Goal: Information Seeking & Learning: Check status

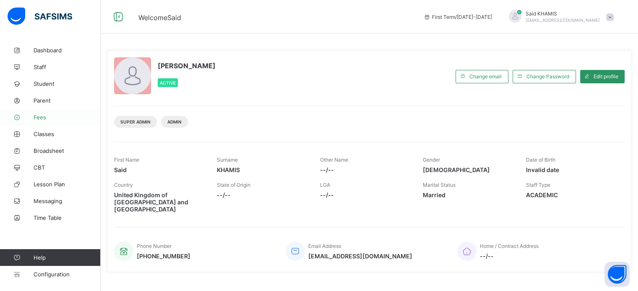
click at [49, 117] on span "Fees" at bounding box center [67, 117] width 67 height 7
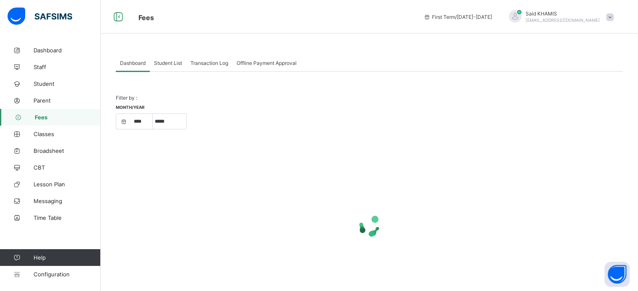
select select "****"
select select "*"
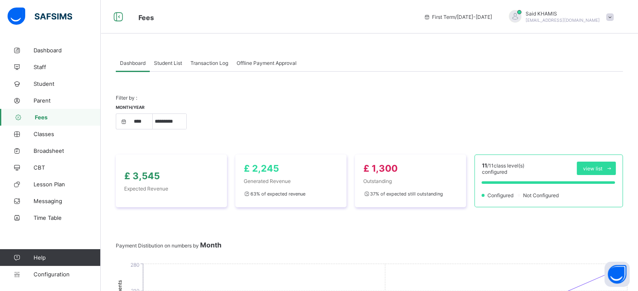
click at [170, 63] on span "Student List" at bounding box center [168, 63] width 28 height 6
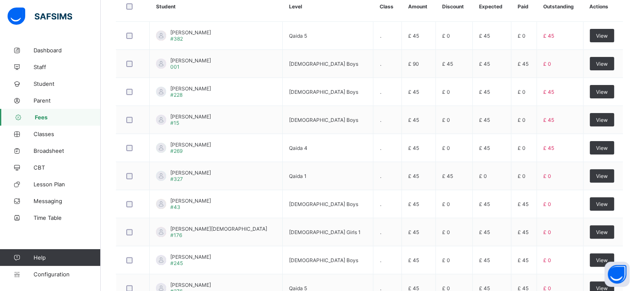
scroll to position [298, 0]
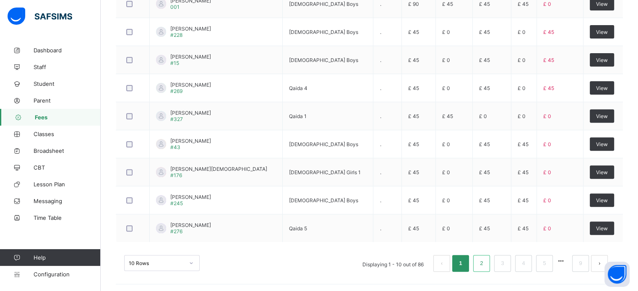
click at [485, 258] on link "2" at bounding box center [481, 263] width 8 height 11
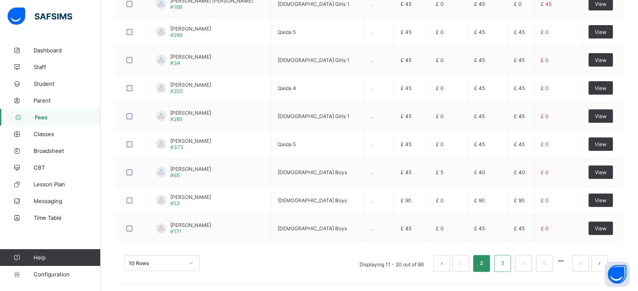
click at [506, 260] on link "3" at bounding box center [502, 263] width 8 height 11
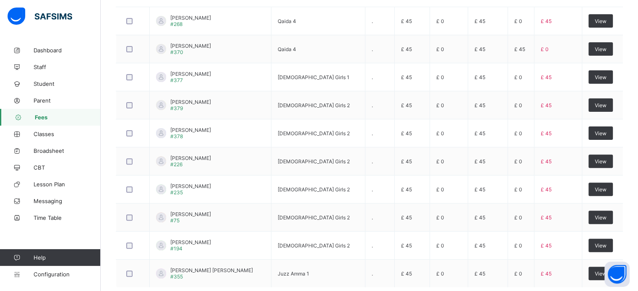
scroll to position [264, 0]
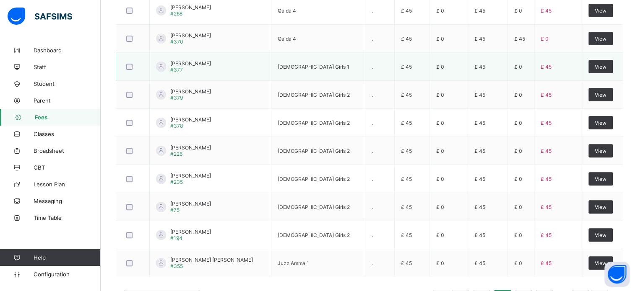
click at [183, 62] on span "[PERSON_NAME]" at bounding box center [190, 63] width 41 height 6
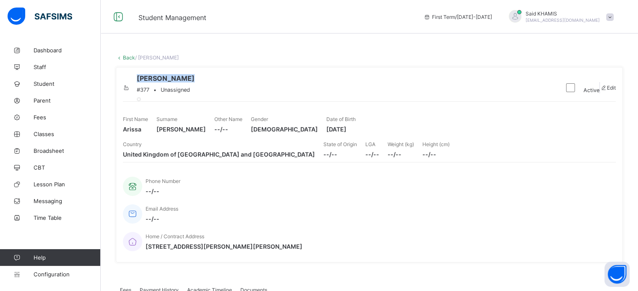
drag, startPoint x: 213, startPoint y: 90, endPoint x: 164, endPoint y: 88, distance: 48.7
click at [164, 88] on div "Arissa Ahmed #377 • Unassigned" at bounding box center [340, 87] width 434 height 27
copy span "[PERSON_NAME]"
click at [341, 100] on div "Arissa Ahmed #377 • Unassigned" at bounding box center [340, 87] width 434 height 27
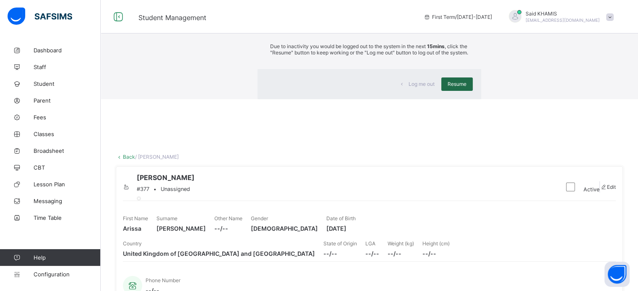
click at [447, 87] on span "Resume" at bounding box center [456, 84] width 19 height 6
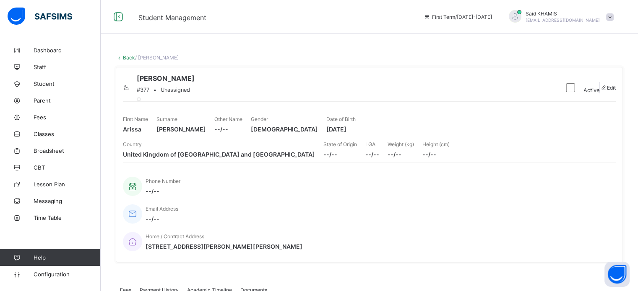
drag, startPoint x: 405, startPoint y: 184, endPoint x: 415, endPoint y: 201, distance: 19.2
click at [415, 201] on div "Arissa Ahmed #377 • Unassigned Active Edit First Name Arissa Surname Ahmed Othe…" at bounding box center [369, 165] width 507 height 196
click at [127, 60] on link "Back" at bounding box center [129, 57] width 12 height 6
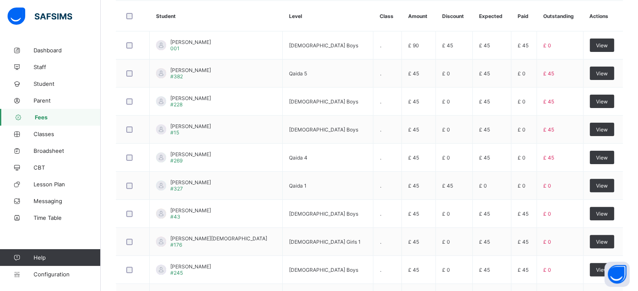
scroll to position [298, 0]
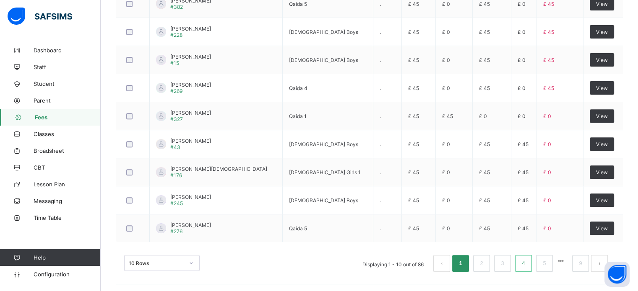
click at [526, 265] on link "4" at bounding box center [523, 263] width 8 height 11
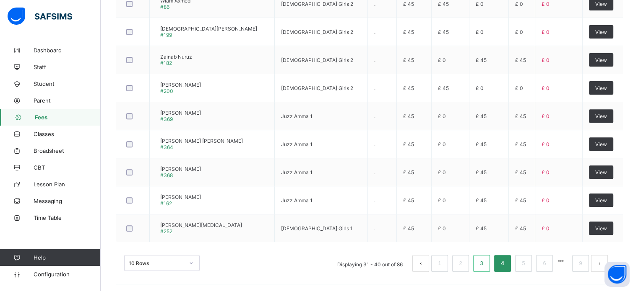
click at [485, 263] on link "3" at bounding box center [481, 263] width 8 height 11
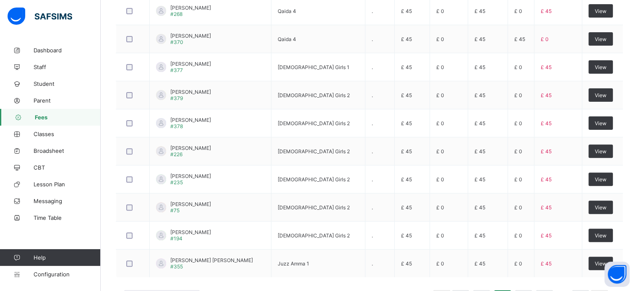
scroll to position [274, 0]
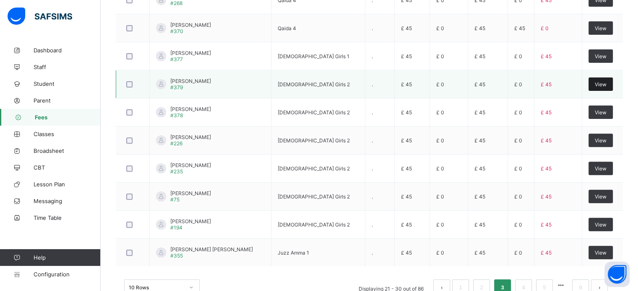
click at [603, 85] on span "View" at bounding box center [600, 84] width 12 height 6
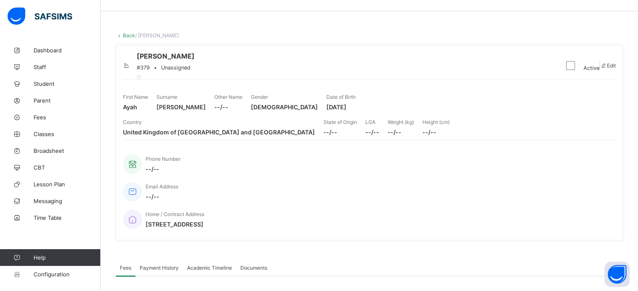
scroll to position [18, 0]
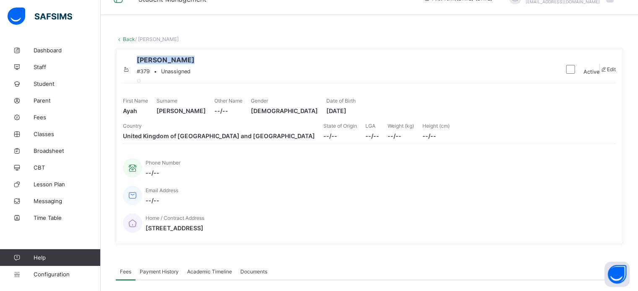
drag, startPoint x: 215, startPoint y: 70, endPoint x: 168, endPoint y: 72, distance: 47.8
click at [168, 64] on span "[PERSON_NAME]" at bounding box center [166, 60] width 58 height 8
copy span "[PERSON_NAME]"
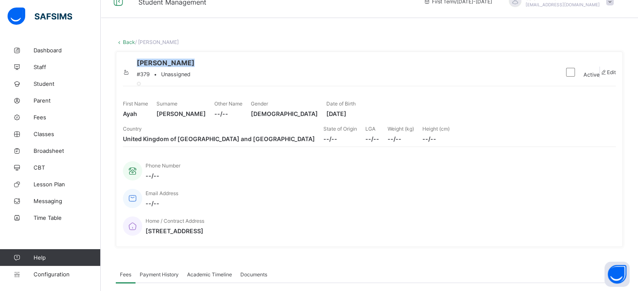
scroll to position [0, 0]
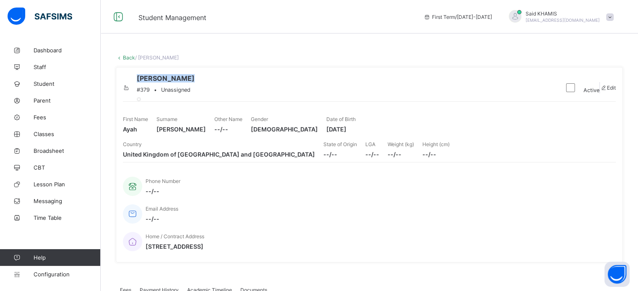
click at [127, 57] on link "Back" at bounding box center [129, 57] width 12 height 6
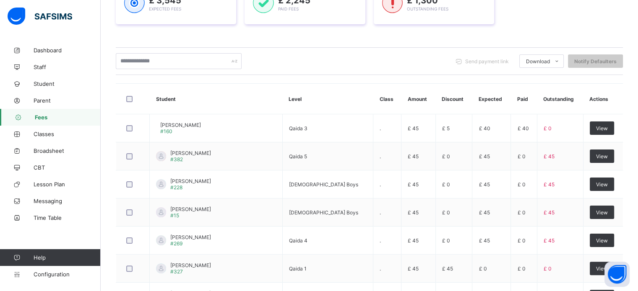
scroll to position [298, 0]
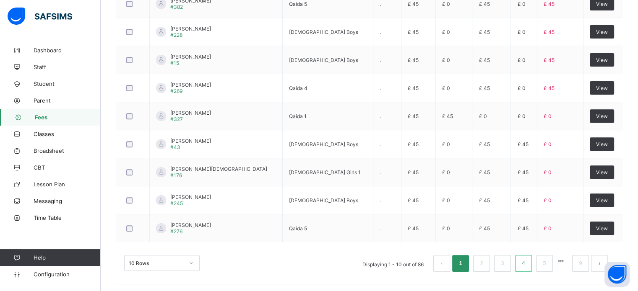
click at [526, 259] on link "4" at bounding box center [523, 263] width 8 height 11
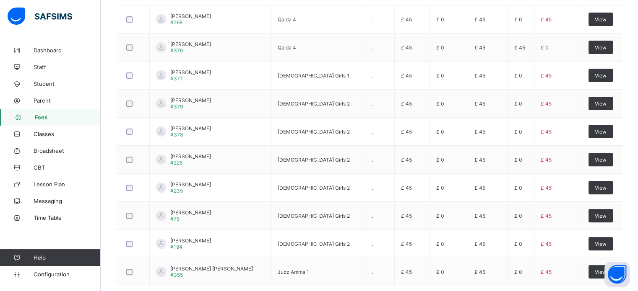
scroll to position [256, 0]
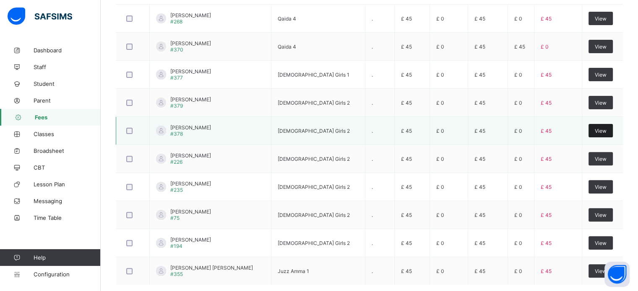
click at [600, 131] on span "View" at bounding box center [600, 131] width 12 height 6
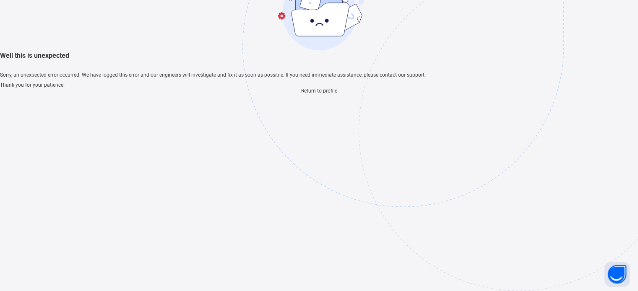
scroll to position [25, 0]
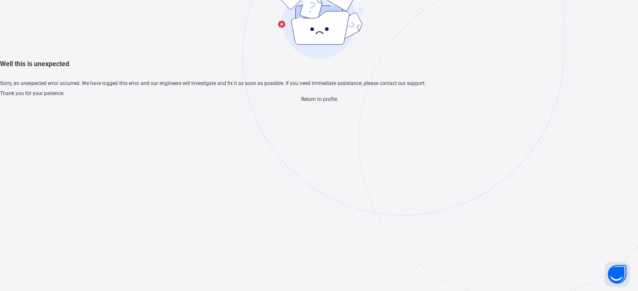
click at [329, 102] on span "Return to profile" at bounding box center [319, 99] width 36 height 6
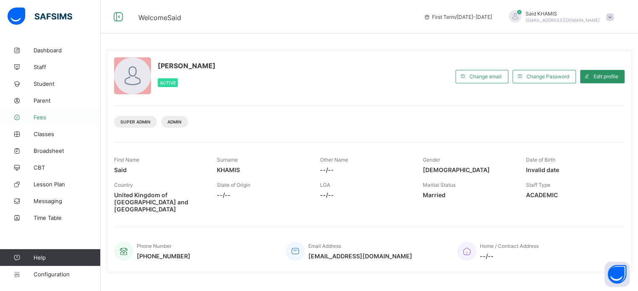
click at [44, 116] on span "Fees" at bounding box center [67, 117] width 67 height 7
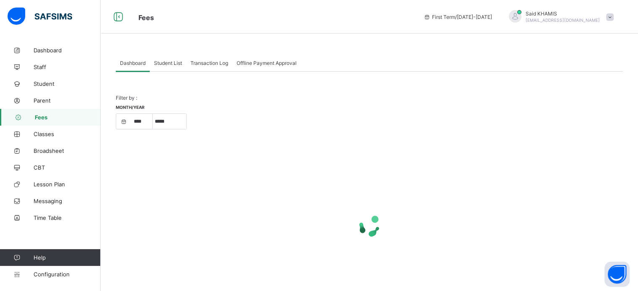
select select "****"
select select "*"
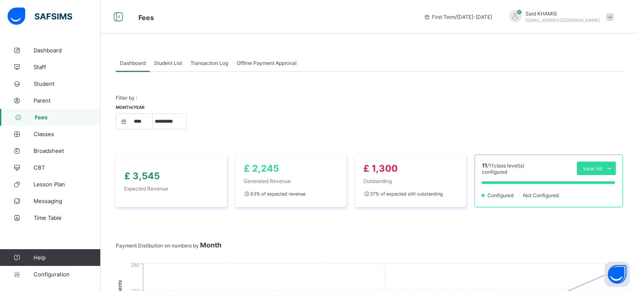
click at [164, 60] on span "Student List" at bounding box center [168, 63] width 28 height 6
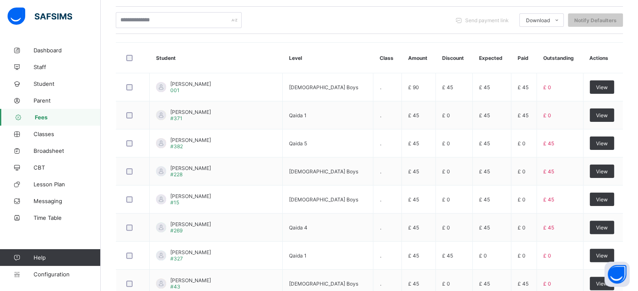
scroll to position [298, 0]
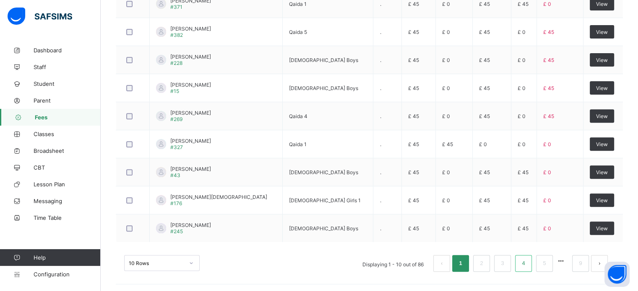
click at [527, 259] on link "4" at bounding box center [523, 263] width 8 height 11
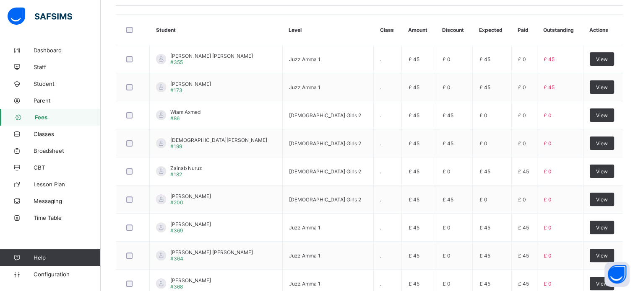
scroll to position [214, 0]
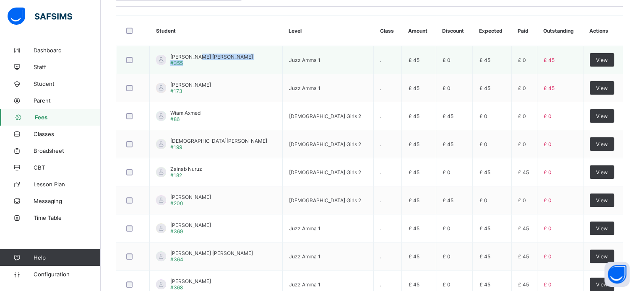
drag, startPoint x: 229, startPoint y: 59, endPoint x: 201, endPoint y: 53, distance: 28.6
click at [201, 53] on td "[PERSON_NAME] [PERSON_NAME] #355" at bounding box center [216, 60] width 133 height 28
click at [201, 54] on span "[PERSON_NAME] [PERSON_NAME]" at bounding box center [211, 57] width 83 height 6
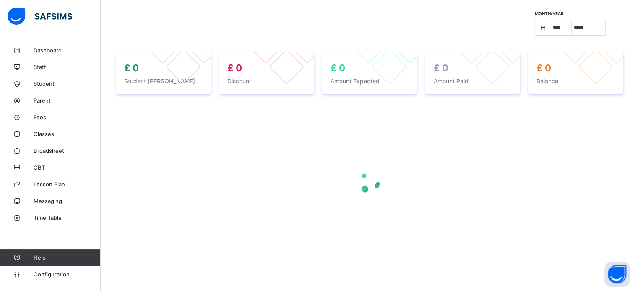
select select "****"
select select "*"
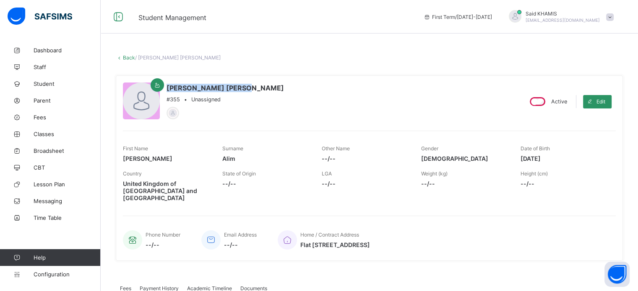
drag, startPoint x: 241, startPoint y: 82, endPoint x: 167, endPoint y: 78, distance: 74.3
click at [167, 78] on div "[PERSON_NAME] [PERSON_NAME] #355 • Unassigned Active Edit First Name [PERSON_NA…" at bounding box center [369, 168] width 507 height 186
copy span "[PERSON_NAME] [PERSON_NAME]"
click at [129, 56] on link "Back" at bounding box center [129, 57] width 12 height 6
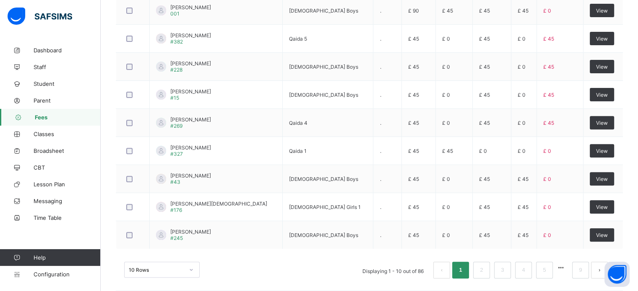
scroll to position [298, 0]
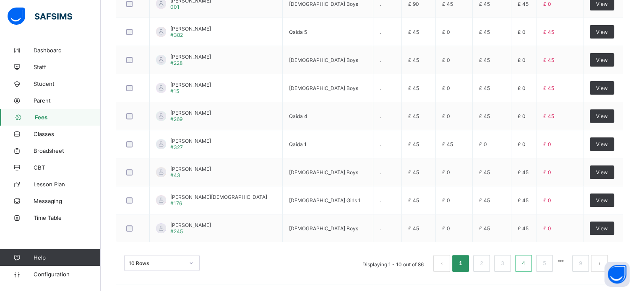
click at [527, 260] on link "4" at bounding box center [523, 263] width 8 height 11
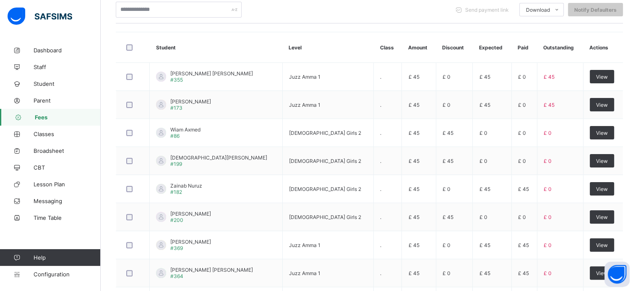
scroll to position [197, 0]
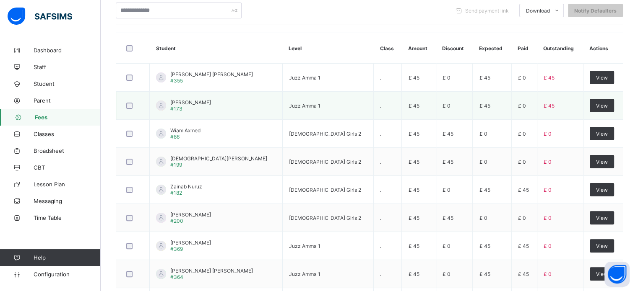
drag, startPoint x: 200, startPoint y: 100, endPoint x: 193, endPoint y: 98, distance: 6.8
click at [193, 98] on td "[PERSON_NAME] #173" at bounding box center [216, 106] width 133 height 28
click at [194, 98] on td "[PERSON_NAME] #173" at bounding box center [216, 106] width 133 height 28
drag, startPoint x: 166, startPoint y: 100, endPoint x: 194, endPoint y: 101, distance: 28.5
click at [194, 101] on td "[PERSON_NAME] #173" at bounding box center [216, 106] width 133 height 28
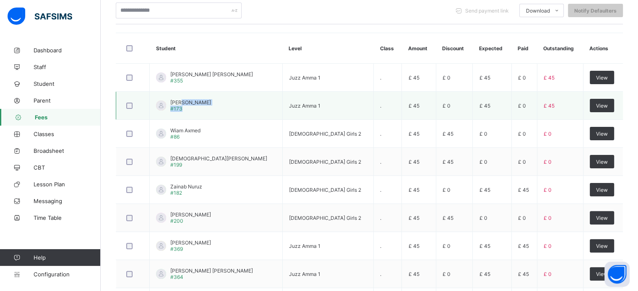
drag, startPoint x: 194, startPoint y: 101, endPoint x: 182, endPoint y: 101, distance: 12.2
click at [182, 101] on td "[PERSON_NAME] #173" at bounding box center [216, 106] width 133 height 28
click at [182, 101] on span "[PERSON_NAME]" at bounding box center [190, 102] width 41 height 6
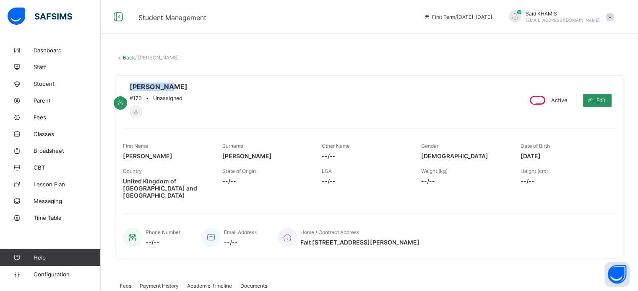
drag, startPoint x: 197, startPoint y: 90, endPoint x: 168, endPoint y: 87, distance: 29.1
click at [168, 87] on span "[PERSON_NAME]" at bounding box center [159, 87] width 58 height 8
copy span "[PERSON_NAME]"
click at [127, 57] on link "Back" at bounding box center [129, 57] width 12 height 6
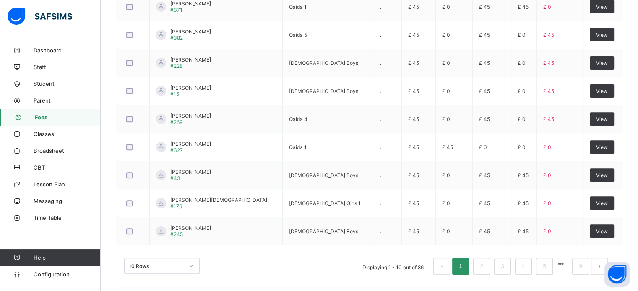
scroll to position [298, 0]
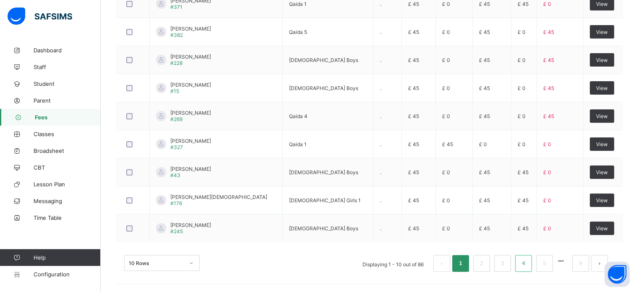
click at [527, 265] on link "4" at bounding box center [523, 263] width 8 height 11
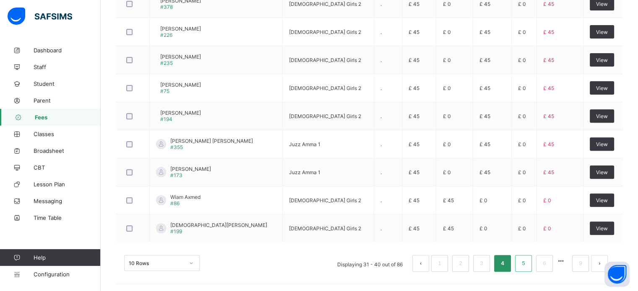
click at [527, 266] on link "5" at bounding box center [523, 263] width 8 height 11
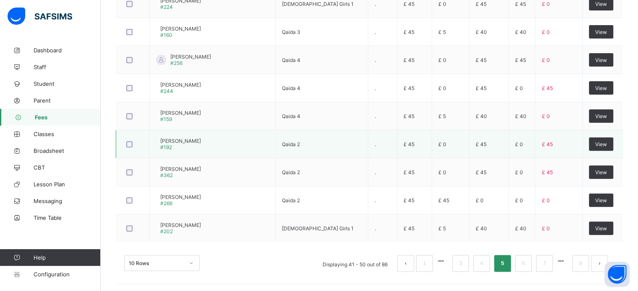
click at [193, 138] on span "[PERSON_NAME]" at bounding box center [180, 141] width 41 height 6
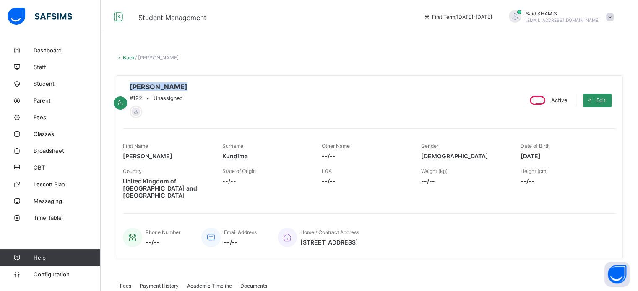
drag, startPoint x: 214, startPoint y: 92, endPoint x: 166, endPoint y: 78, distance: 50.0
click at [166, 78] on div "[PERSON_NAME] #192 • Unassigned Active Edit First Name [PERSON_NAME] Surname [P…" at bounding box center [369, 166] width 507 height 183
copy span "[PERSON_NAME]"
click at [126, 59] on link "Back" at bounding box center [129, 57] width 12 height 6
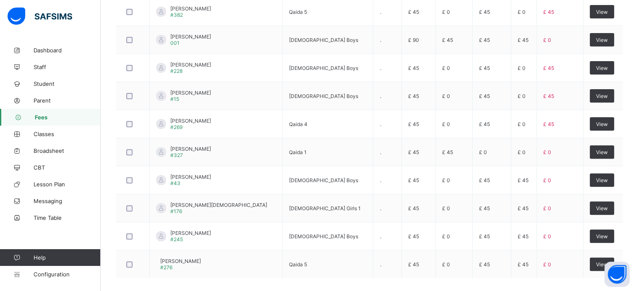
scroll to position [298, 0]
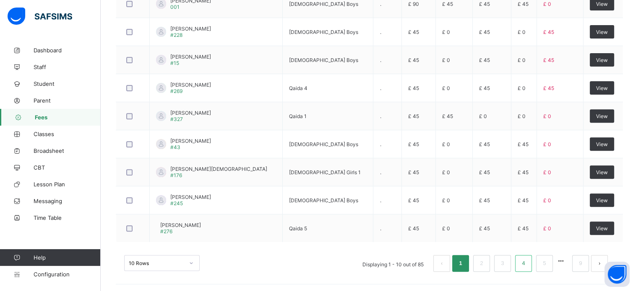
click at [527, 264] on link "4" at bounding box center [523, 263] width 8 height 11
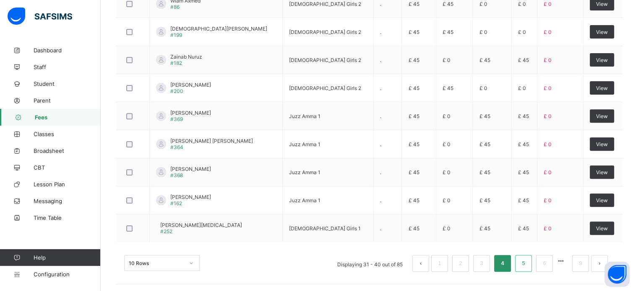
click at [524, 263] on li "5" at bounding box center [523, 263] width 17 height 17
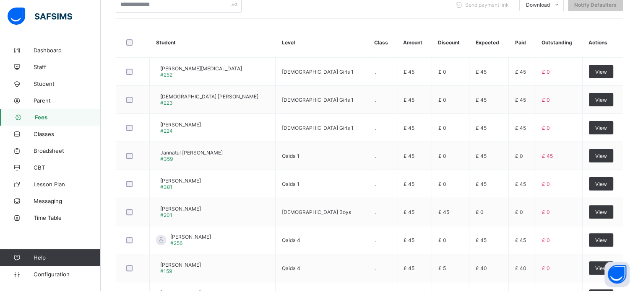
scroll to position [197, 0]
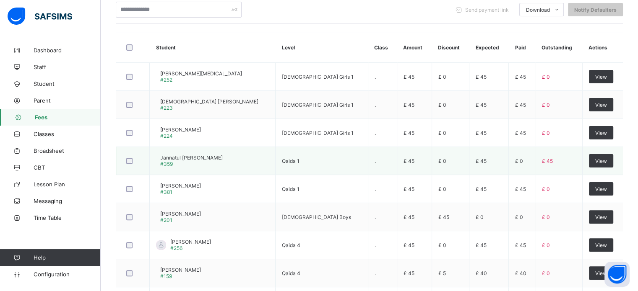
click at [216, 157] on span "Jannatul [PERSON_NAME]" at bounding box center [191, 158] width 62 height 6
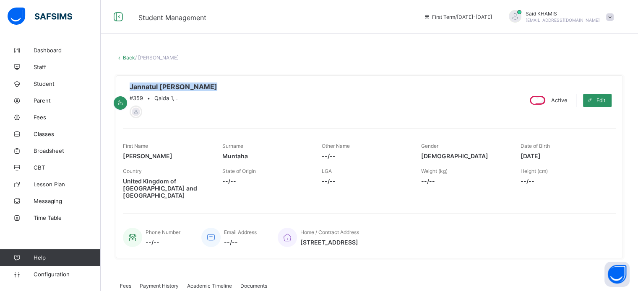
drag, startPoint x: 249, startPoint y: 88, endPoint x: 168, endPoint y: 86, distance: 80.9
click at [168, 86] on div "Jannatul Mawa Muntaha #359 • Qaida 1, ." at bounding box center [319, 101] width 392 height 36
copy span "Jannatul [PERSON_NAME]"
click at [128, 57] on link "Back" at bounding box center [129, 57] width 12 height 6
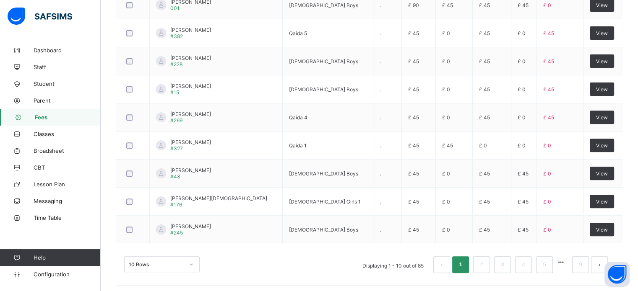
scroll to position [298, 0]
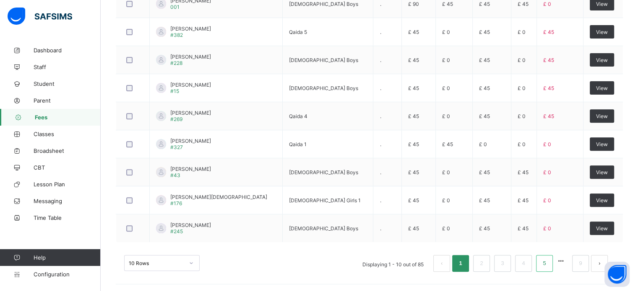
click at [548, 264] on link "5" at bounding box center [544, 263] width 8 height 11
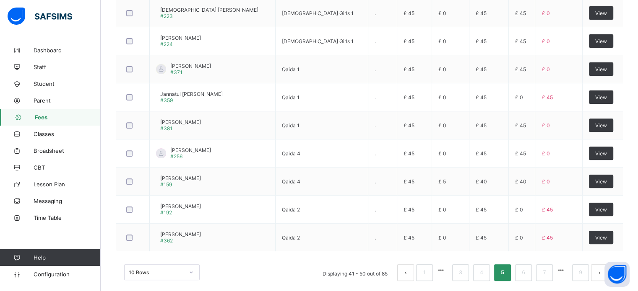
scroll to position [292, 0]
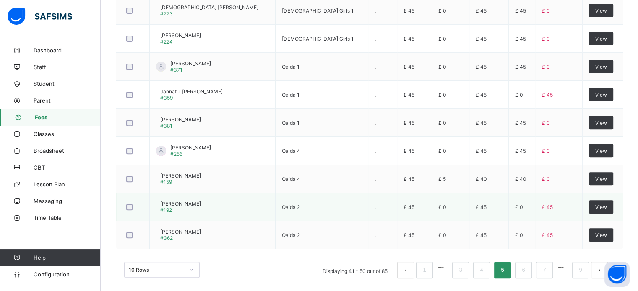
click at [195, 201] on span "[PERSON_NAME]" at bounding box center [180, 204] width 41 height 6
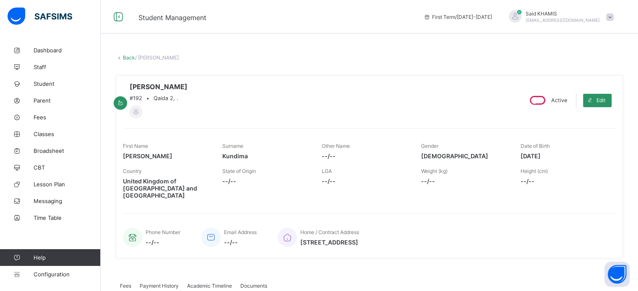
drag, startPoint x: 218, startPoint y: 86, endPoint x: 164, endPoint y: 78, distance: 54.1
click at [164, 78] on div "[PERSON_NAME] #192 • Qaida 2, . Active Edit First Name [PERSON_NAME] Surname [P…" at bounding box center [369, 166] width 507 height 183
copy span "[PERSON_NAME]"
click at [127, 57] on link "Back" at bounding box center [129, 57] width 12 height 6
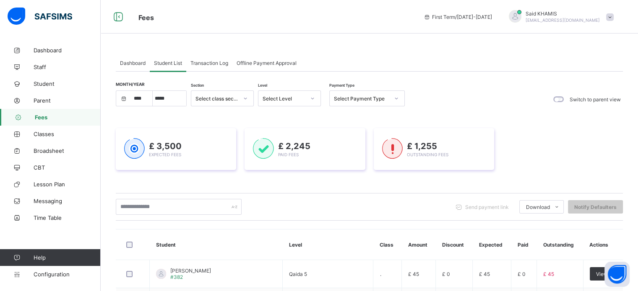
scroll to position [298, 0]
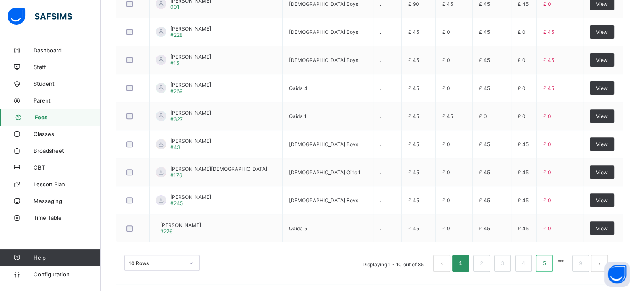
click at [548, 266] on link "5" at bounding box center [544, 263] width 8 height 11
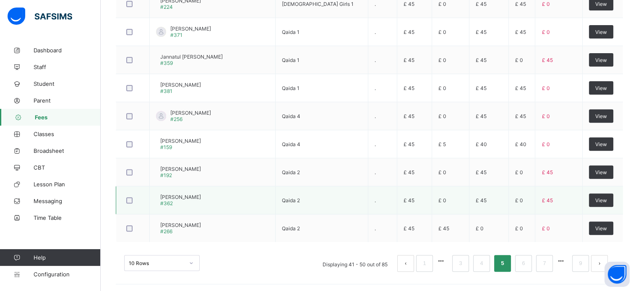
click at [198, 194] on span "[PERSON_NAME]" at bounding box center [180, 197] width 41 height 6
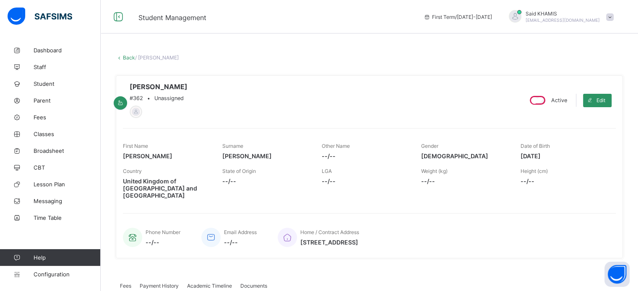
drag, startPoint x: 230, startPoint y: 88, endPoint x: 168, endPoint y: 85, distance: 62.1
click at [168, 85] on div "[PERSON_NAME] #362 • Unassigned" at bounding box center [319, 101] width 392 height 36
copy span "[PERSON_NAME]"
click at [124, 56] on link "Back" at bounding box center [129, 57] width 12 height 6
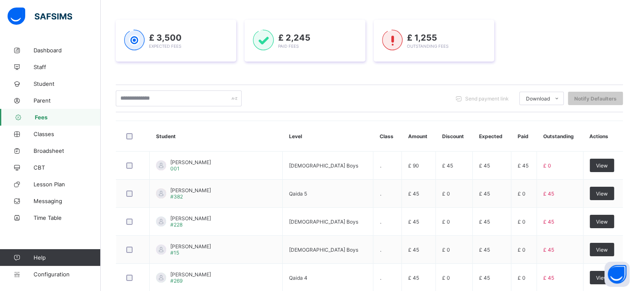
scroll to position [298, 0]
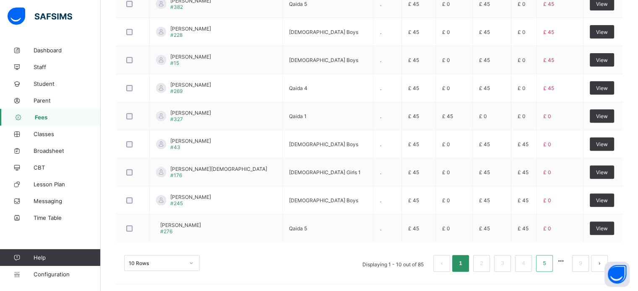
click at [548, 261] on link "5" at bounding box center [544, 263] width 8 height 11
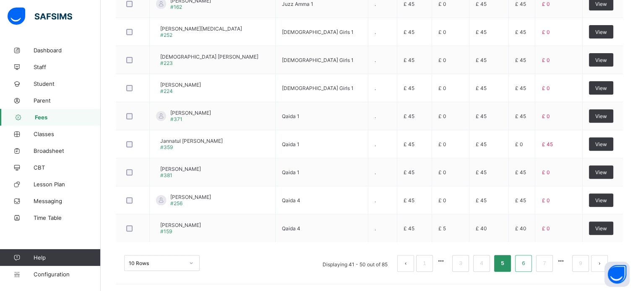
click at [527, 262] on link "6" at bounding box center [523, 263] width 8 height 11
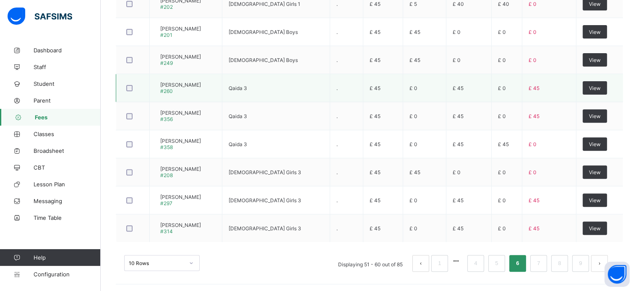
click at [201, 83] on span "[PERSON_NAME]" at bounding box center [180, 85] width 41 height 6
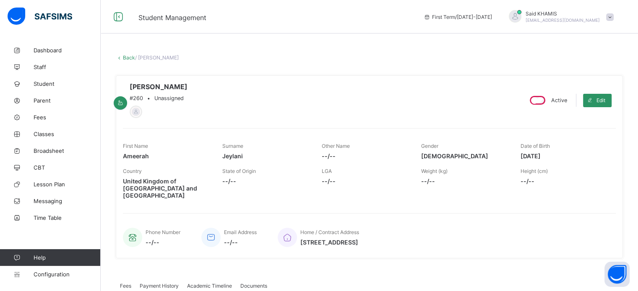
drag, startPoint x: 229, startPoint y: 86, endPoint x: 167, endPoint y: 83, distance: 61.7
click at [167, 83] on div "[PERSON_NAME] #260 • Unassigned" at bounding box center [319, 101] width 392 height 36
copy span "[PERSON_NAME]"
click at [121, 58] on icon at bounding box center [119, 57] width 7 height 6
click at [125, 57] on link "Back" at bounding box center [129, 57] width 12 height 6
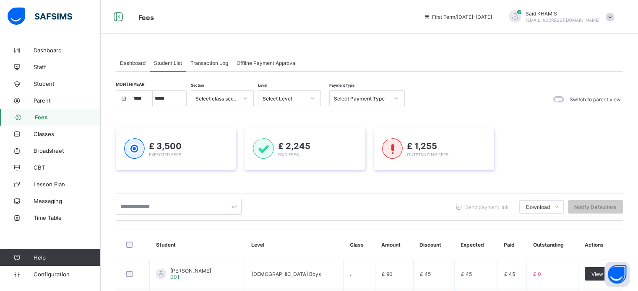
scroll to position [298, 0]
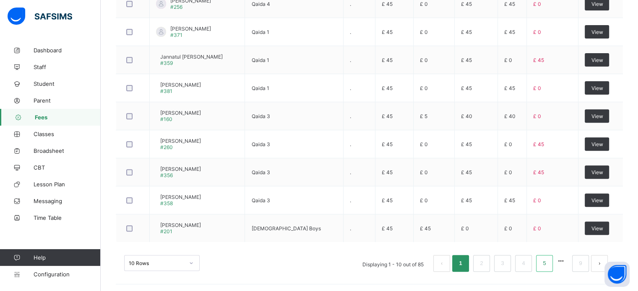
click at [548, 261] on link "5" at bounding box center [544, 263] width 8 height 11
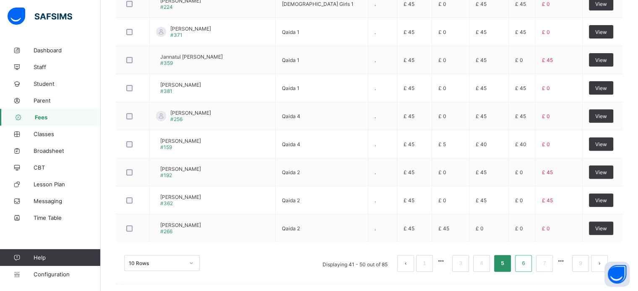
click at [526, 264] on link "6" at bounding box center [523, 263] width 8 height 11
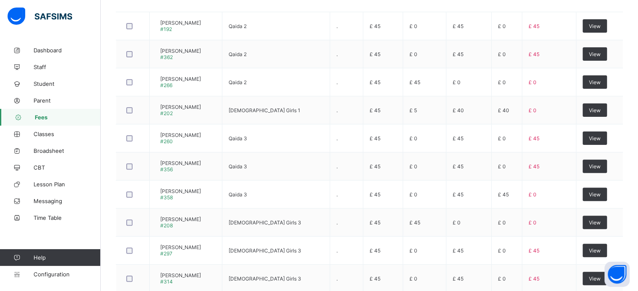
scroll to position [255, 0]
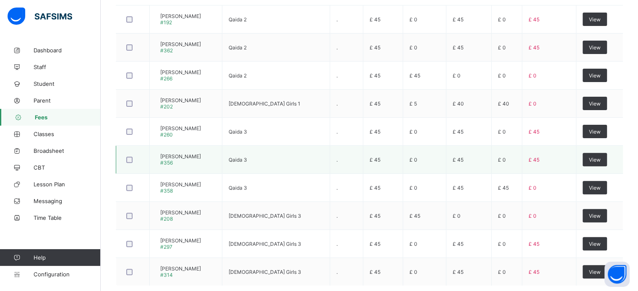
click at [190, 154] on span "[PERSON_NAME]" at bounding box center [180, 156] width 41 height 6
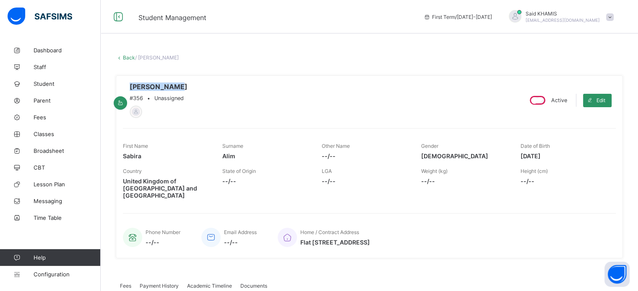
drag, startPoint x: 206, startPoint y: 86, endPoint x: 164, endPoint y: 83, distance: 42.0
click at [164, 83] on div "[PERSON_NAME] #356 • Unassigned" at bounding box center [319, 101] width 392 height 36
copy span "[PERSON_NAME]"
click at [128, 60] on link "Back" at bounding box center [129, 57] width 12 height 6
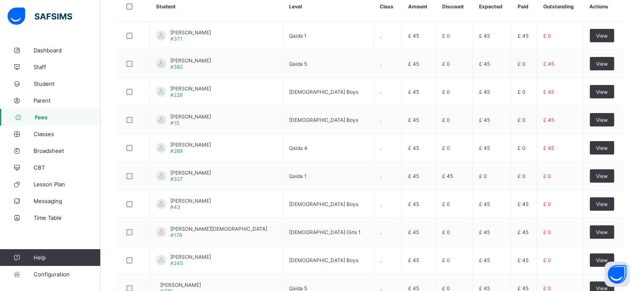
scroll to position [298, 0]
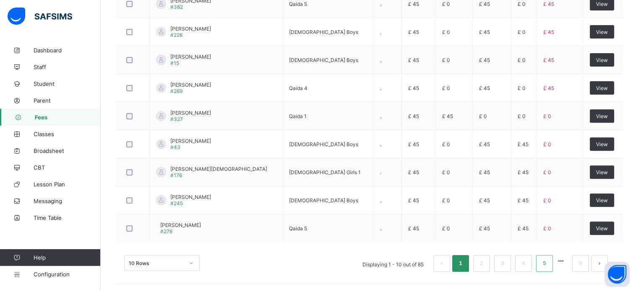
click at [548, 264] on link "5" at bounding box center [544, 263] width 8 height 11
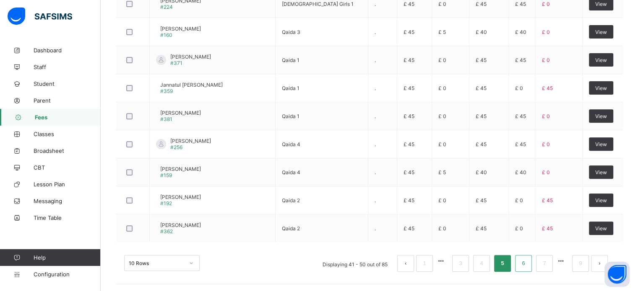
click at [527, 262] on link "6" at bounding box center [523, 263] width 8 height 11
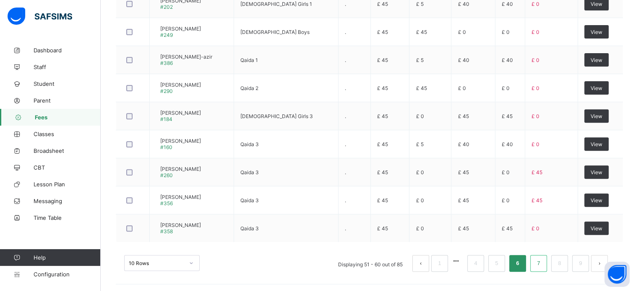
click at [542, 262] on link "7" at bounding box center [538, 263] width 8 height 11
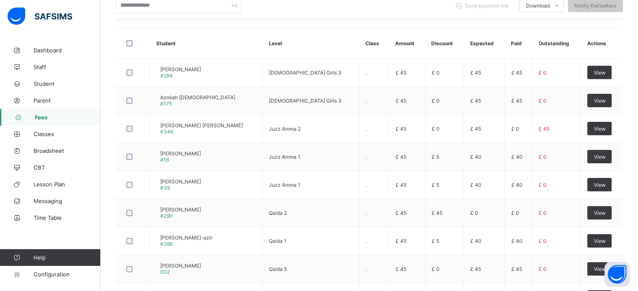
scroll to position [204, 0]
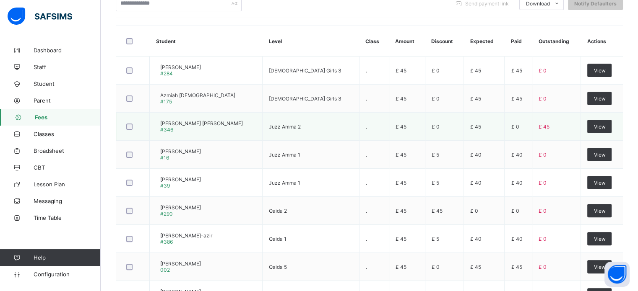
click at [216, 125] on span "[PERSON_NAME] [PERSON_NAME]" at bounding box center [201, 123] width 83 height 6
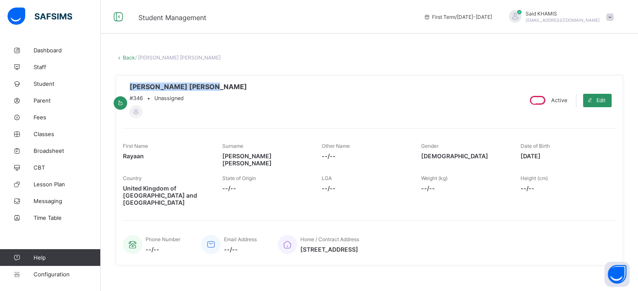
drag, startPoint x: 265, startPoint y: 77, endPoint x: 166, endPoint y: 78, distance: 99.3
click at [166, 78] on div "[PERSON_NAME] [PERSON_NAME] #346 • Unassigned Active Edit First Name Rayaan Sur…" at bounding box center [369, 170] width 507 height 190
copy span "[PERSON_NAME] [PERSON_NAME]"
click at [127, 57] on link "Back" at bounding box center [129, 57] width 12 height 6
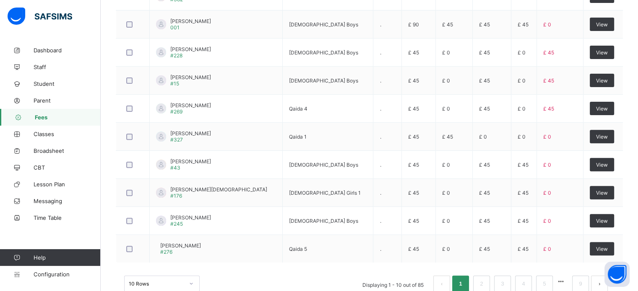
scroll to position [298, 0]
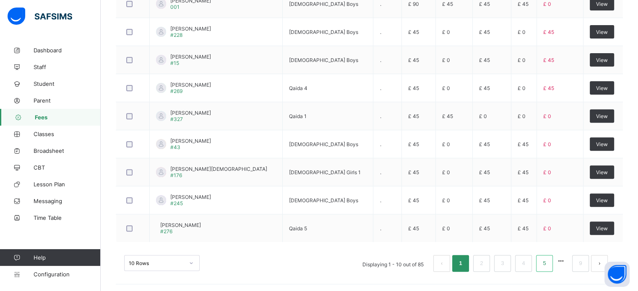
click at [548, 259] on link "5" at bounding box center [544, 263] width 8 height 11
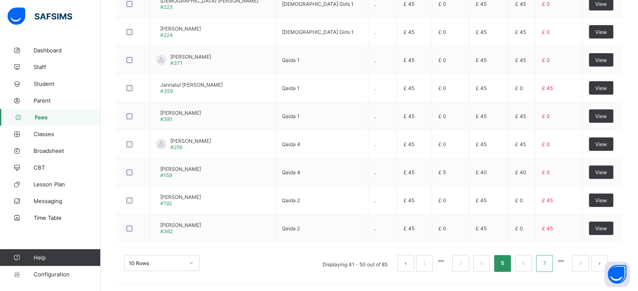
click at [552, 264] on li "7" at bounding box center [544, 263] width 17 height 17
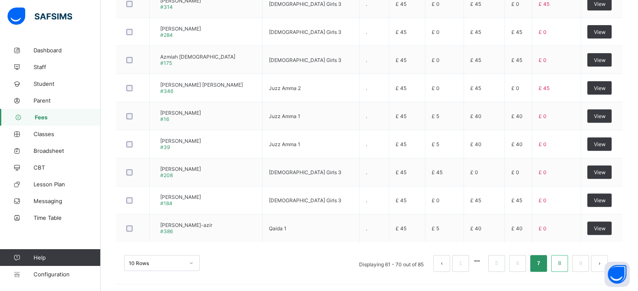
click at [563, 262] on link "8" at bounding box center [559, 263] width 8 height 11
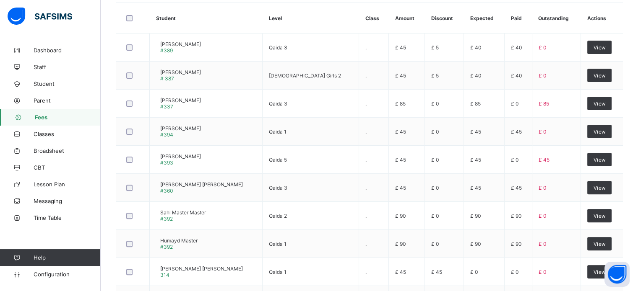
scroll to position [146, 0]
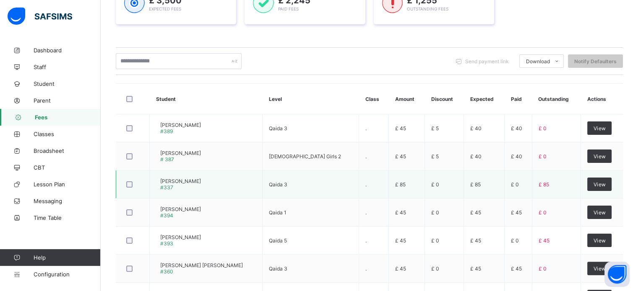
click at [195, 181] on span "[PERSON_NAME]" at bounding box center [180, 181] width 41 height 6
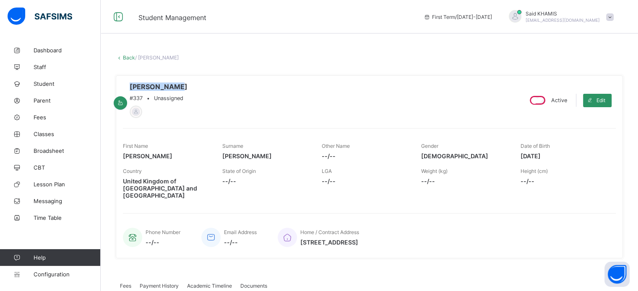
drag, startPoint x: 213, startPoint y: 87, endPoint x: 167, endPoint y: 86, distance: 46.1
click at [167, 86] on span "[PERSON_NAME]" at bounding box center [159, 87] width 58 height 8
copy span "[PERSON_NAME]"
click at [331, 99] on div "[PERSON_NAME] #337 • Unassigned" at bounding box center [319, 101] width 392 height 36
click at [124, 57] on link "Back" at bounding box center [129, 57] width 12 height 6
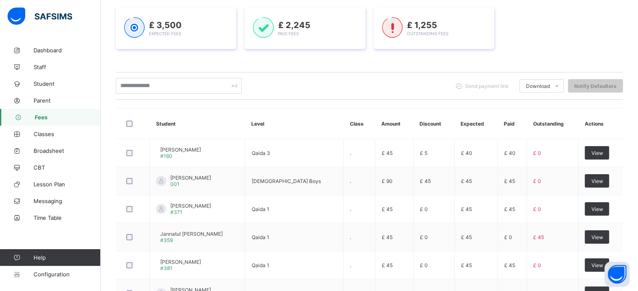
scroll to position [298, 0]
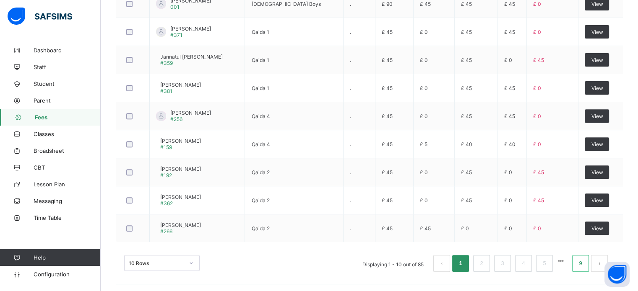
click at [584, 260] on link "9" at bounding box center [580, 263] width 8 height 11
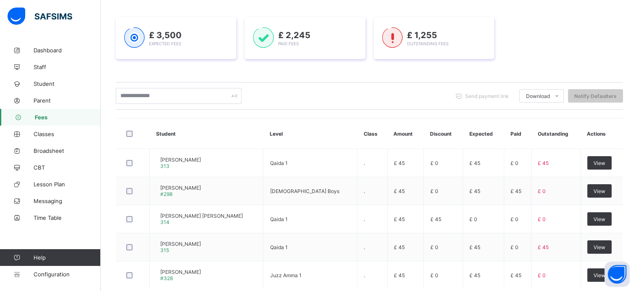
scroll to position [159, 0]
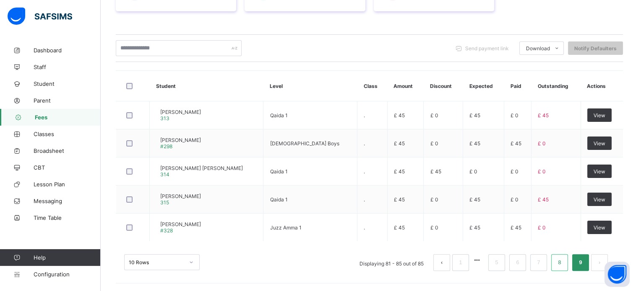
click at [563, 261] on link "8" at bounding box center [559, 262] width 8 height 11
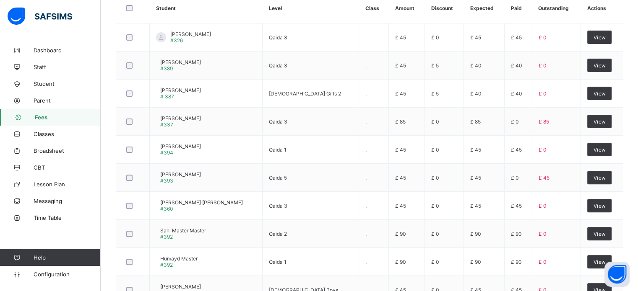
scroll to position [241, 0]
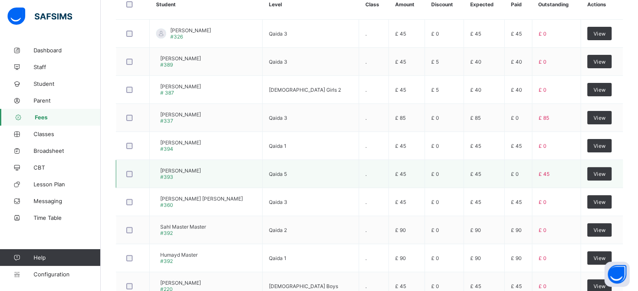
click at [189, 171] on span "[PERSON_NAME]" at bounding box center [180, 171] width 41 height 6
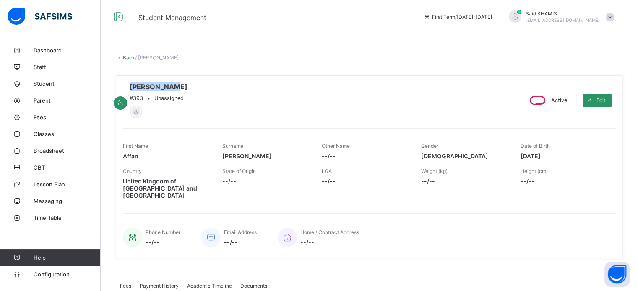
drag, startPoint x: 198, startPoint y: 87, endPoint x: 167, endPoint y: 82, distance: 31.9
click at [167, 82] on div "[PERSON_NAME] #393 • Unassigned Active Edit First Name [PERSON_NAME] Surname [P…" at bounding box center [369, 166] width 507 height 183
click at [128, 58] on link "Back" at bounding box center [129, 57] width 12 height 6
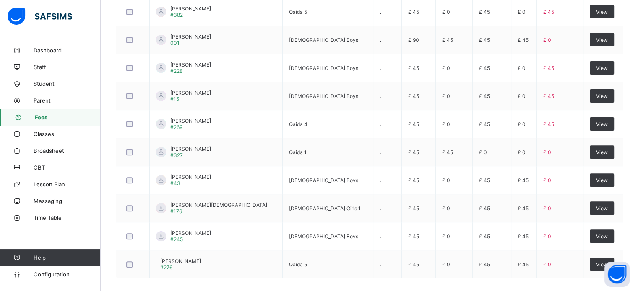
scroll to position [294, 0]
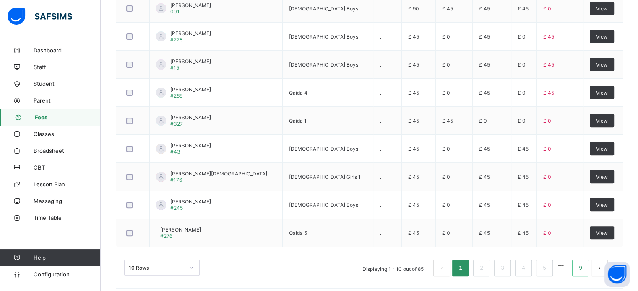
click at [583, 263] on link "9" at bounding box center [580, 268] width 8 height 11
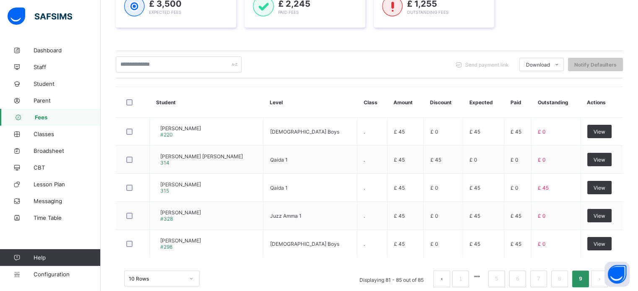
scroll to position [159, 0]
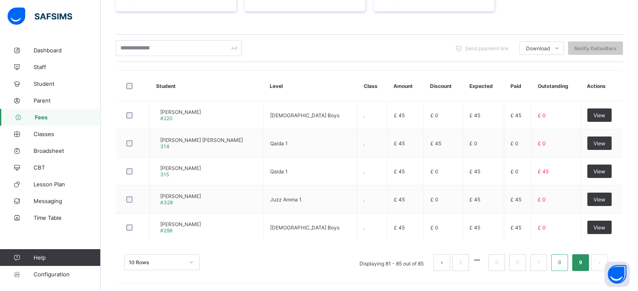
click at [562, 264] on link "8" at bounding box center [559, 262] width 8 height 11
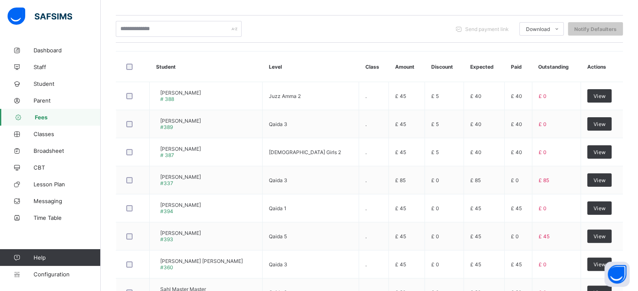
scroll to position [298, 0]
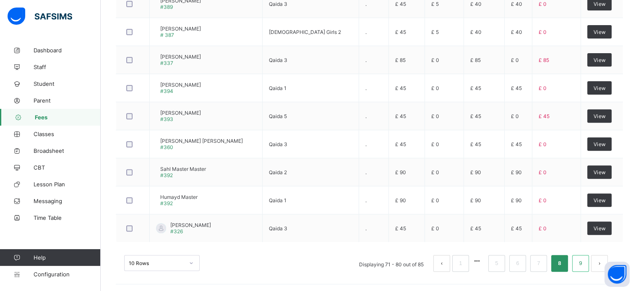
click at [584, 263] on link "9" at bounding box center [580, 263] width 8 height 11
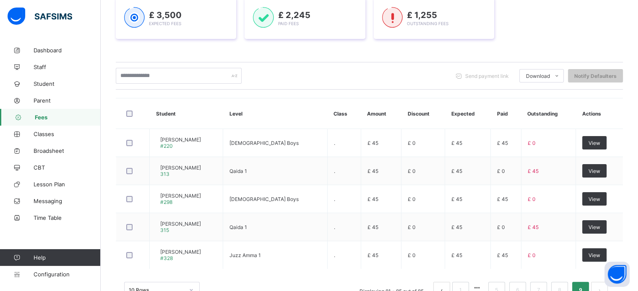
scroll to position [159, 0]
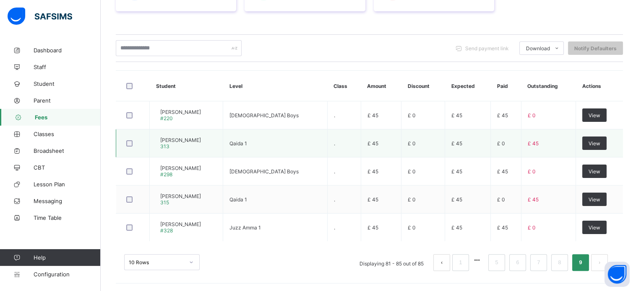
click at [192, 139] on span "[PERSON_NAME]" at bounding box center [180, 140] width 41 height 6
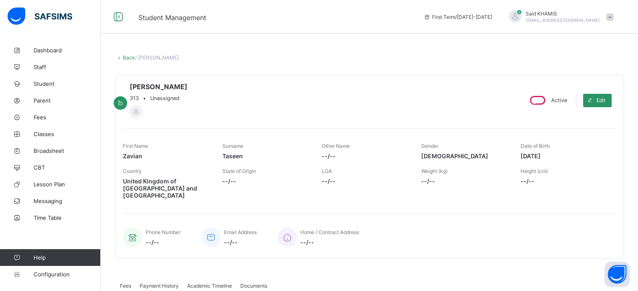
drag, startPoint x: 231, startPoint y: 83, endPoint x: 166, endPoint y: 85, distance: 65.0
click at [166, 85] on div "[PERSON_NAME] 313 • Unassigned" at bounding box center [319, 101] width 392 height 36
click at [127, 58] on link "Back" at bounding box center [129, 57] width 12 height 6
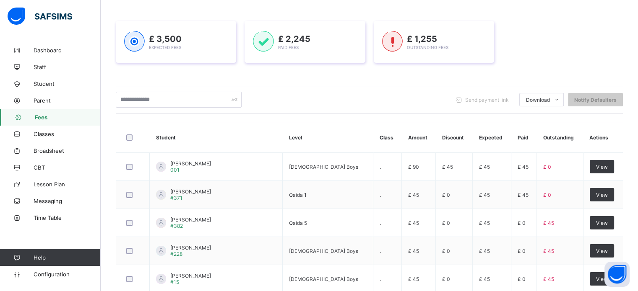
scroll to position [298, 0]
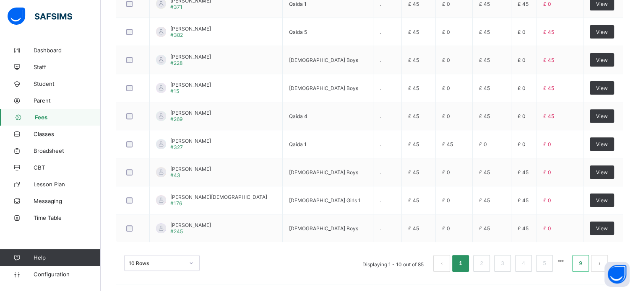
click at [584, 263] on link "9" at bounding box center [580, 263] width 8 height 11
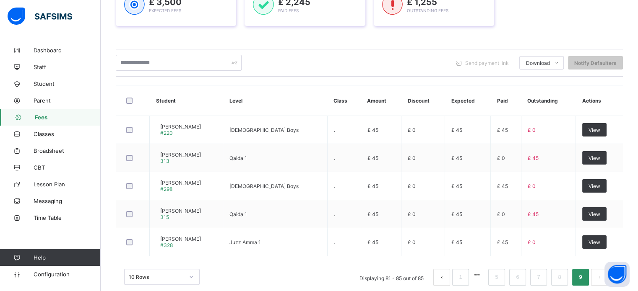
scroll to position [159, 0]
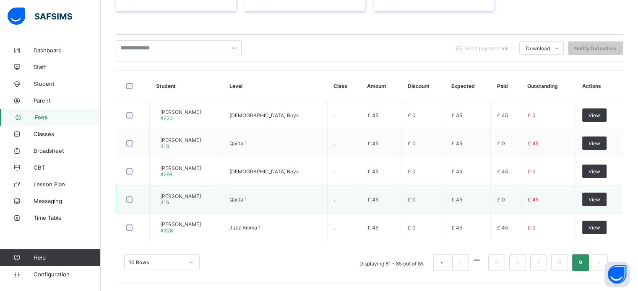
click at [201, 196] on span "[PERSON_NAME]" at bounding box center [180, 196] width 41 height 6
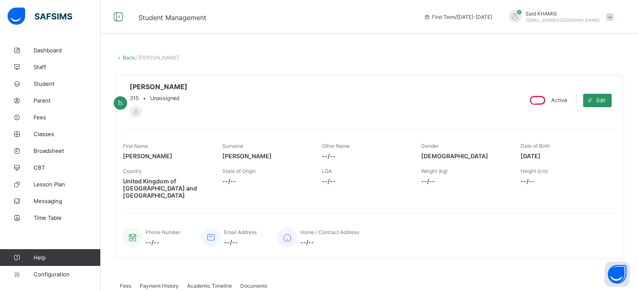
drag, startPoint x: 246, startPoint y: 86, endPoint x: 168, endPoint y: 83, distance: 78.5
click at [168, 83] on div "[PERSON_NAME] 315 • Unassigned" at bounding box center [319, 101] width 392 height 36
click at [319, 82] on div "[PERSON_NAME] 315 • Unassigned Active Edit First Name [PERSON_NAME] Surname [PE…" at bounding box center [369, 166] width 507 height 183
click at [127, 59] on link "Back" at bounding box center [129, 57] width 12 height 6
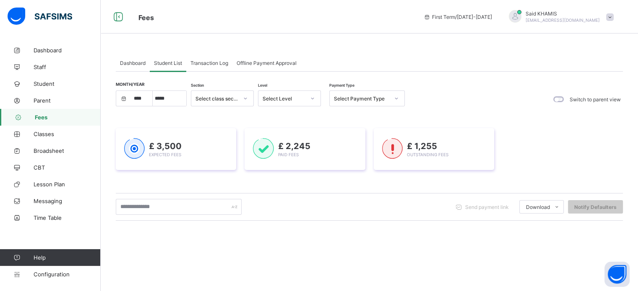
scroll to position [109, 0]
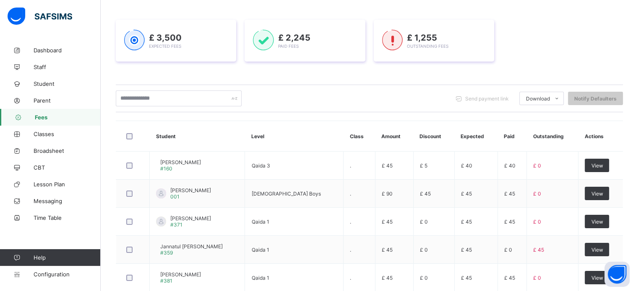
drag, startPoint x: 632, startPoint y: 230, endPoint x: 640, endPoint y: 175, distance: 55.4
click at [637, 175] on html "Fees First Term / [DATE]-[DATE] Said KHAMIS [EMAIL_ADDRESS][DOMAIN_NAME] Dashbo…" at bounding box center [319, 186] width 638 height 591
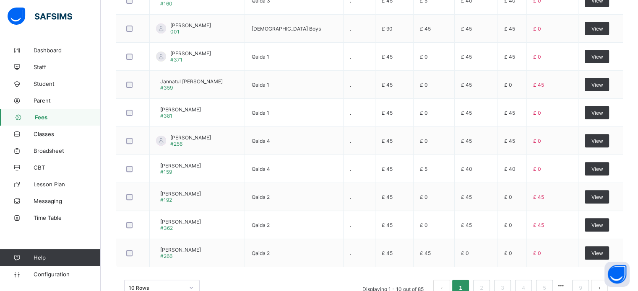
scroll to position [298, 0]
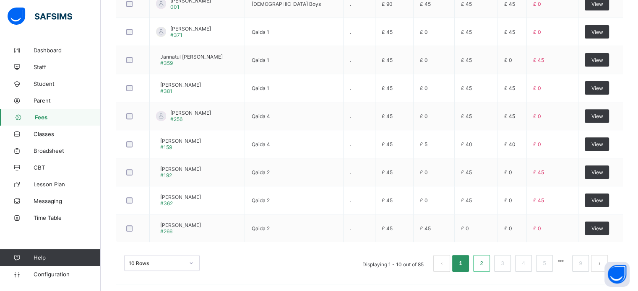
click at [485, 269] on li "2" at bounding box center [481, 263] width 17 height 17
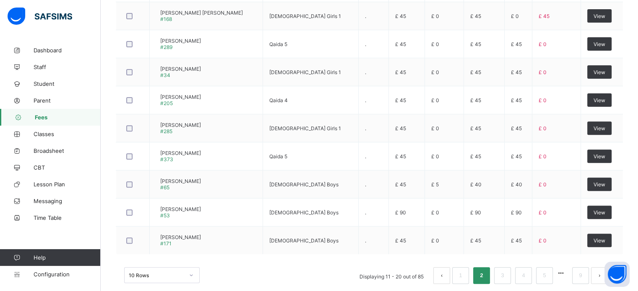
scroll to position [296, 0]
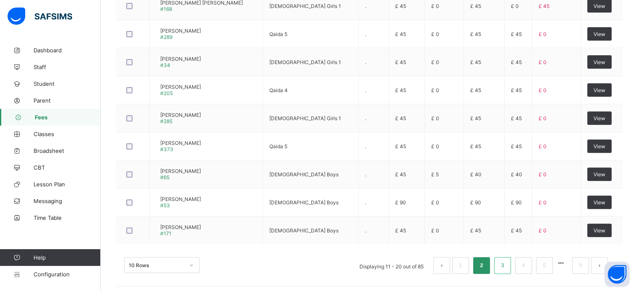
click at [503, 263] on li "3" at bounding box center [502, 265] width 17 height 17
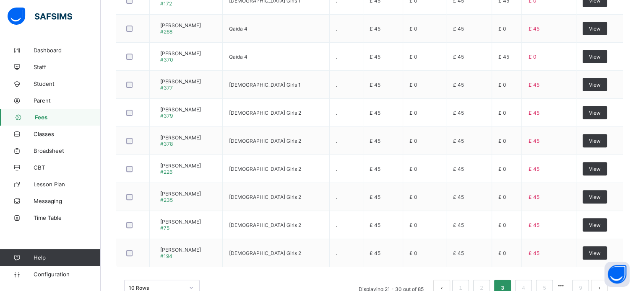
scroll to position [272, 0]
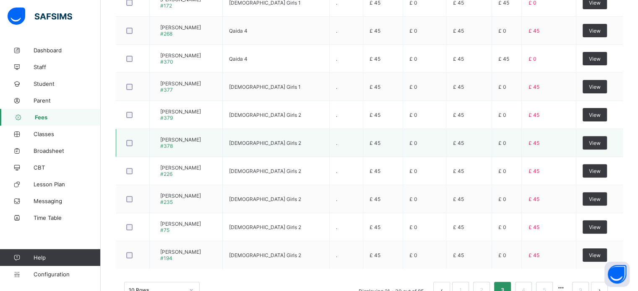
click at [188, 142] on div "[PERSON_NAME] #378" at bounding box center [180, 143] width 41 height 13
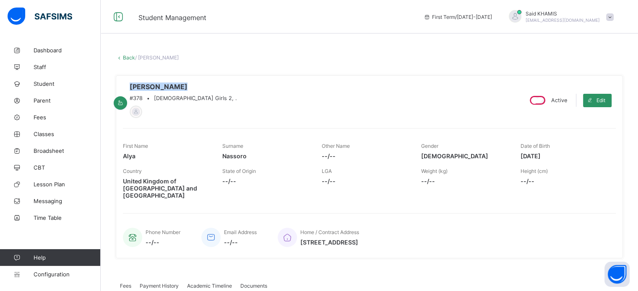
drag, startPoint x: 214, startPoint y: 89, endPoint x: 167, endPoint y: 89, distance: 46.5
click at [167, 89] on span "[PERSON_NAME]" at bounding box center [183, 87] width 107 height 8
click at [123, 59] on link "Back" at bounding box center [129, 57] width 12 height 6
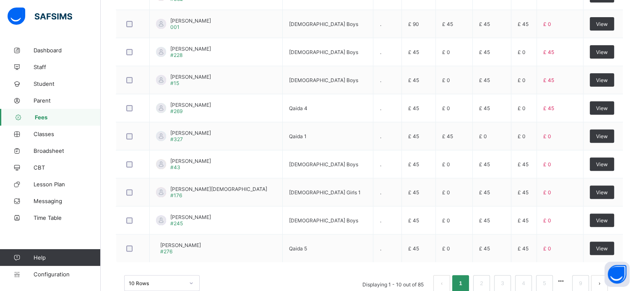
scroll to position [298, 0]
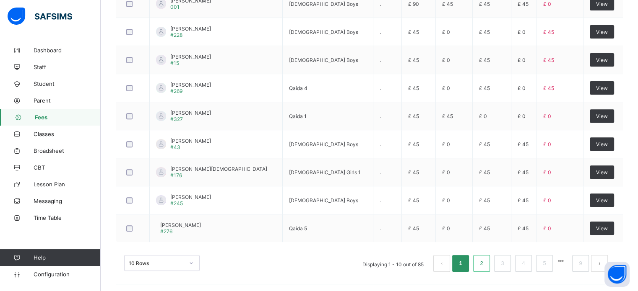
click at [485, 266] on link "2" at bounding box center [481, 263] width 8 height 11
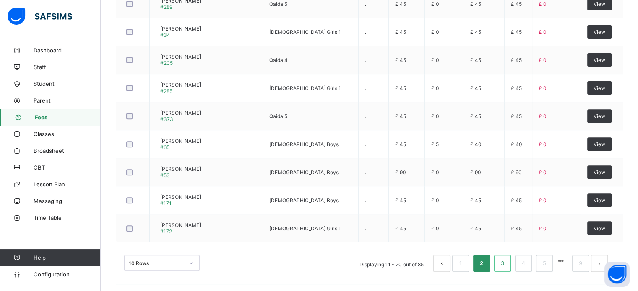
click at [506, 260] on link "3" at bounding box center [502, 263] width 8 height 11
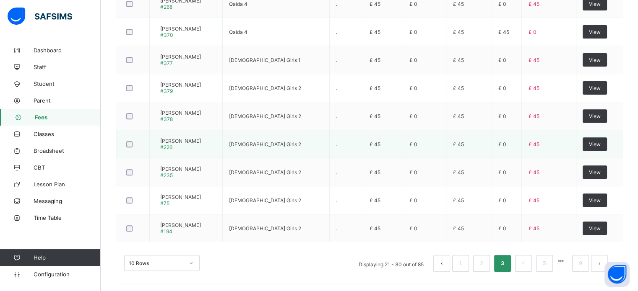
click at [201, 139] on span "[PERSON_NAME]" at bounding box center [180, 141] width 41 height 6
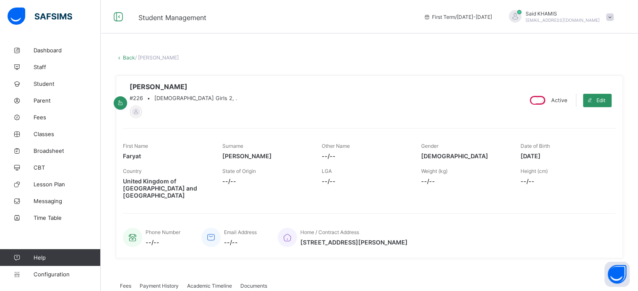
drag, startPoint x: 255, startPoint y: 86, endPoint x: 168, endPoint y: 87, distance: 87.2
click at [168, 87] on div "[PERSON_NAME] #226 • [DEMOGRAPHIC_DATA] Girls 2, ." at bounding box center [319, 101] width 392 height 36
click at [128, 54] on link "Back" at bounding box center [129, 57] width 12 height 6
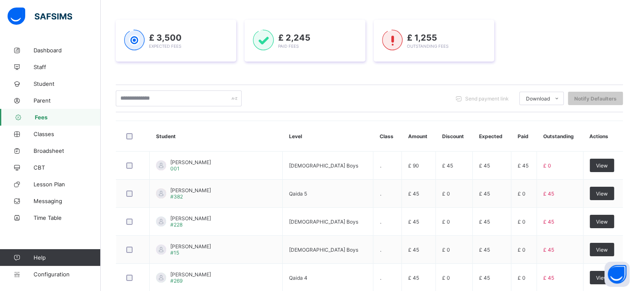
scroll to position [298, 0]
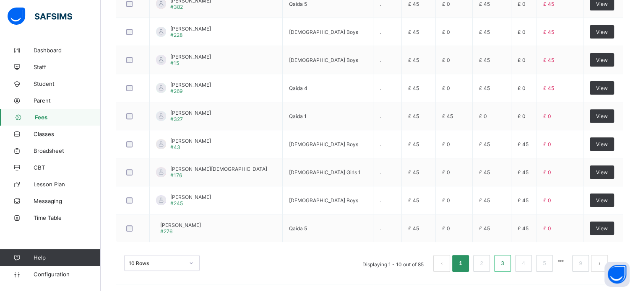
click at [506, 263] on link "3" at bounding box center [502, 263] width 8 height 11
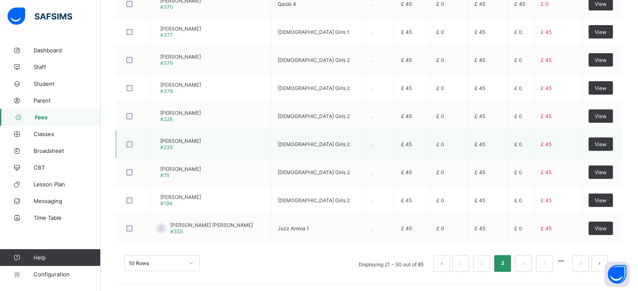
click at [201, 142] on span "[PERSON_NAME]" at bounding box center [180, 141] width 41 height 6
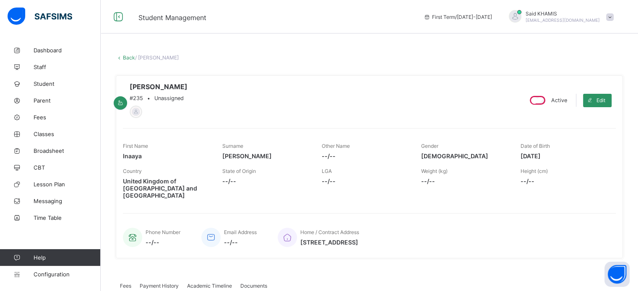
drag, startPoint x: 234, startPoint y: 87, endPoint x: 166, endPoint y: 85, distance: 68.8
click at [166, 85] on div "[PERSON_NAME] #235 • Unassigned" at bounding box center [319, 101] width 392 height 36
click at [123, 58] on link "Back" at bounding box center [129, 57] width 12 height 6
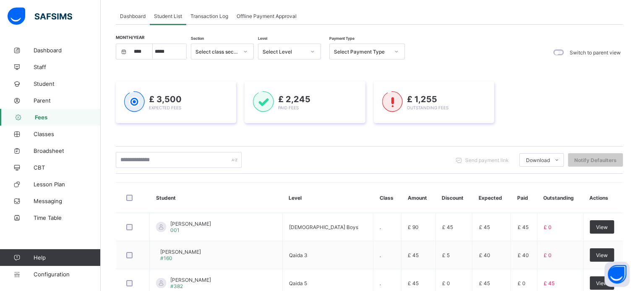
scroll to position [298, 0]
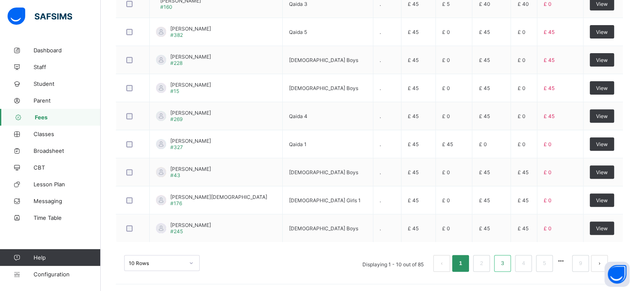
click at [506, 264] on link "3" at bounding box center [502, 263] width 8 height 11
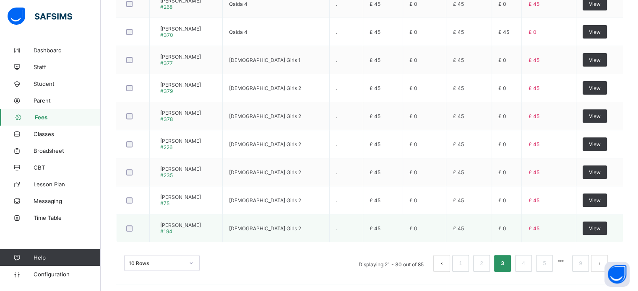
click at [201, 224] on span "[PERSON_NAME]" at bounding box center [180, 225] width 41 height 6
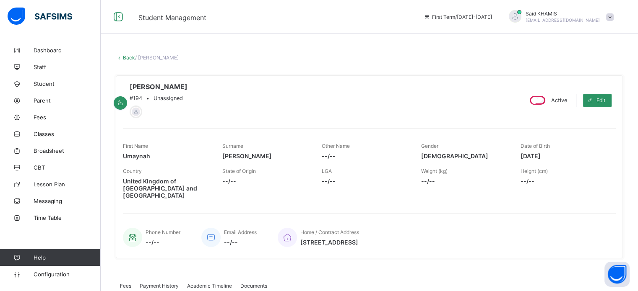
drag, startPoint x: 262, startPoint y: 80, endPoint x: 168, endPoint y: 85, distance: 94.9
click at [168, 85] on div "[PERSON_NAME] #194 • Unassigned Active Edit First Name [PERSON_NAME] Surname [P…" at bounding box center [369, 166] width 507 height 183
click at [123, 57] on link "Back" at bounding box center [129, 57] width 12 height 6
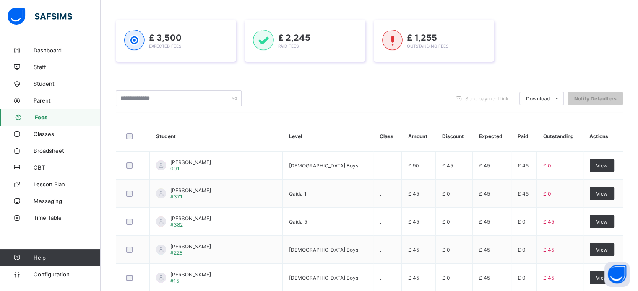
scroll to position [298, 0]
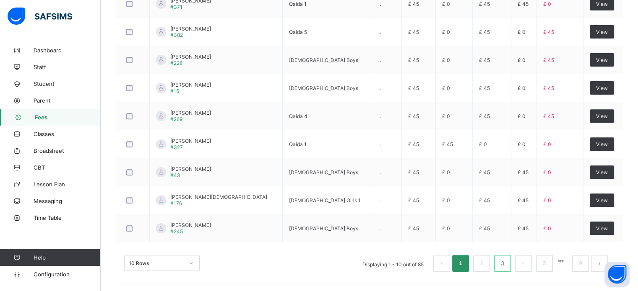
click at [510, 270] on li "3" at bounding box center [502, 263] width 17 height 17
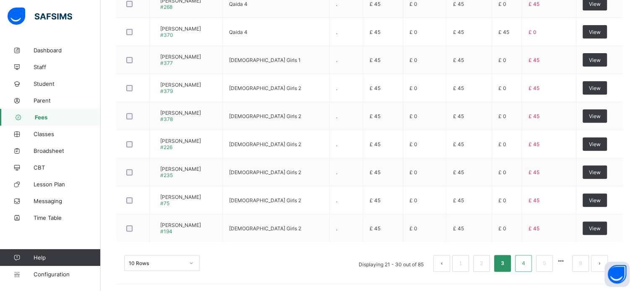
click at [523, 259] on li "4" at bounding box center [523, 263] width 17 height 17
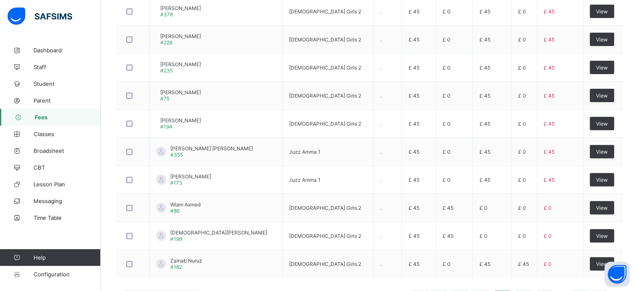
scroll to position [262, 0]
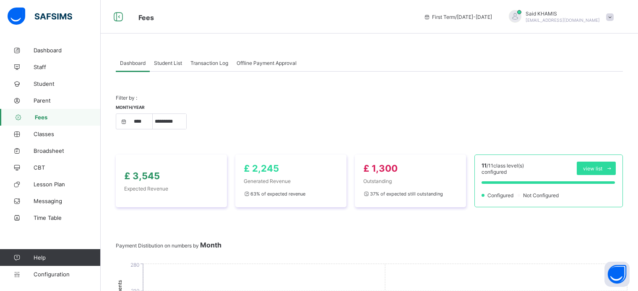
select select "****"
select select "*"
click at [47, 89] on link "Student" at bounding box center [50, 83] width 101 height 17
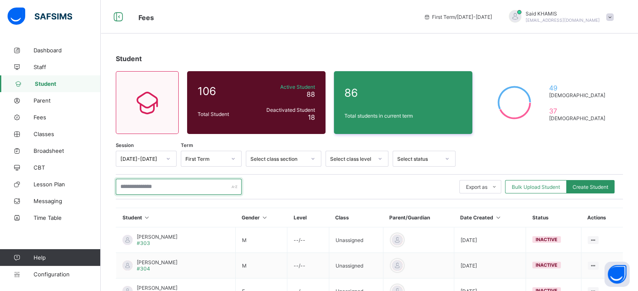
click at [201, 184] on input "text" at bounding box center [179, 187] width 126 height 16
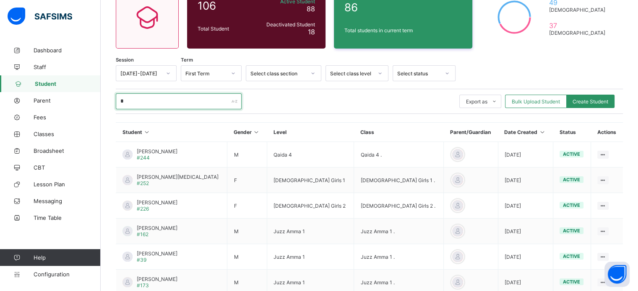
scroll to position [100, 0]
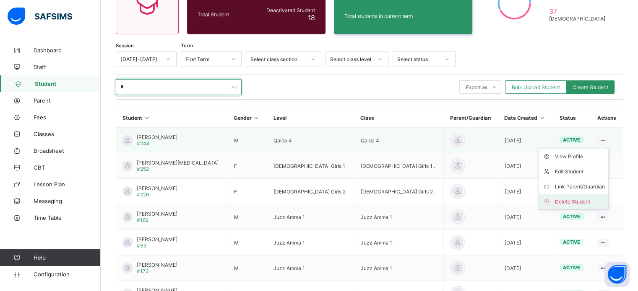
type input "*"
click at [583, 201] on div "Delete Student" at bounding box center [580, 202] width 50 height 8
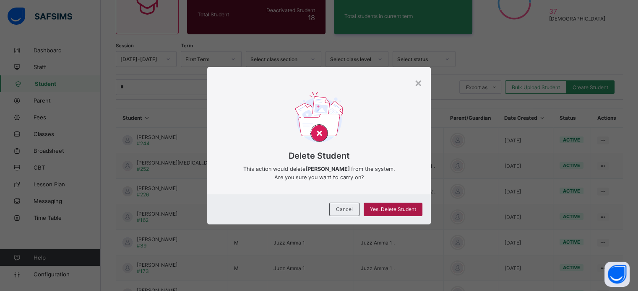
click at [401, 210] on span "Yes, Delete Student" at bounding box center [393, 209] width 46 height 6
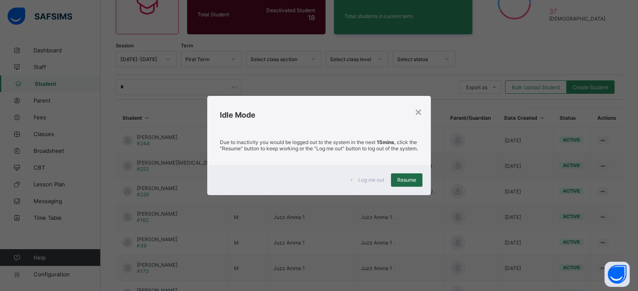
click at [410, 181] on span "Resume" at bounding box center [406, 180] width 19 height 6
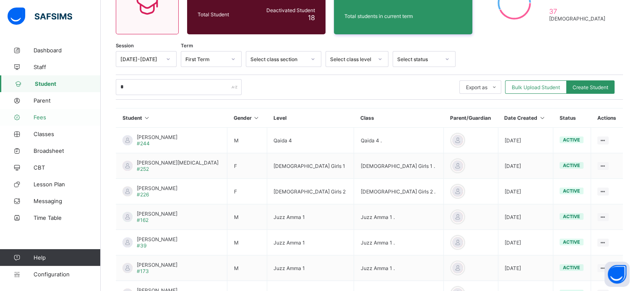
click at [40, 119] on span "Fees" at bounding box center [67, 117] width 67 height 7
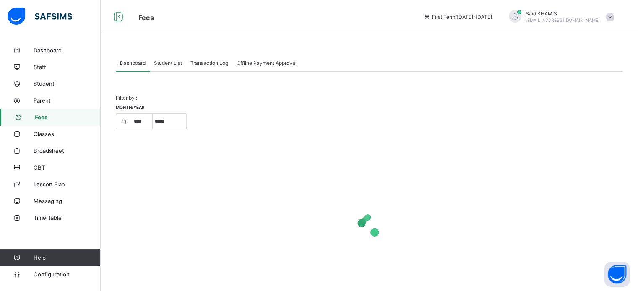
select select "****"
select select "*"
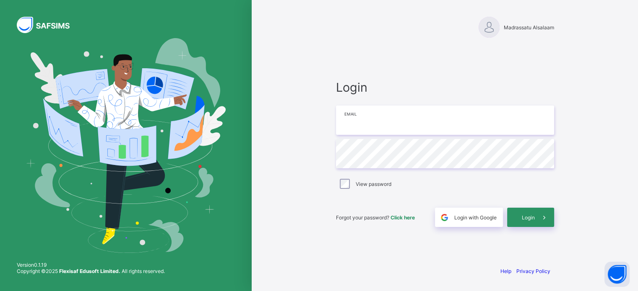
type input "**********"
